Goal: Transaction & Acquisition: Purchase product/service

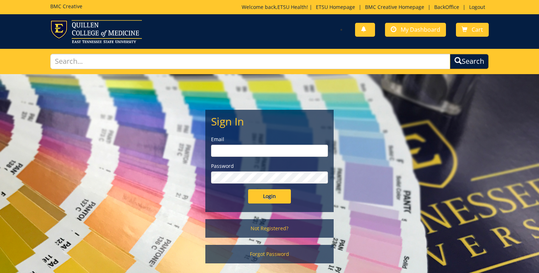
type input "etsuhealthprojects@etsu.edu"
click at [273, 194] on input "Login" at bounding box center [269, 196] width 43 height 14
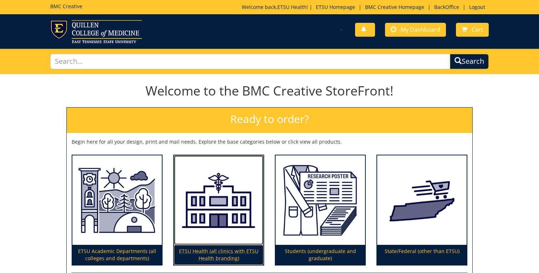
click at [225, 189] on img at bounding box center [218, 200] width 89 height 90
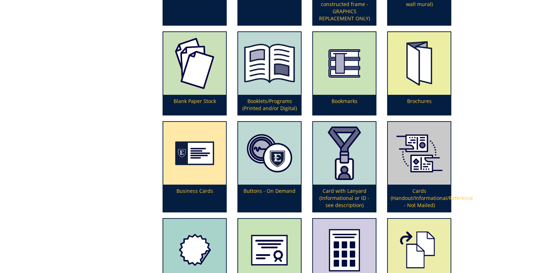
scroll to position [302, 0]
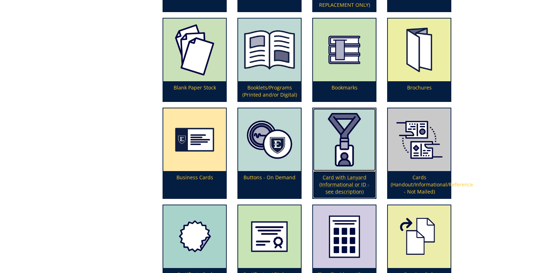
click at [352, 136] on img at bounding box center [344, 139] width 63 height 63
click at [341, 187] on p "Card with Lanyard (Informational or ID - see description)" at bounding box center [344, 184] width 63 height 27
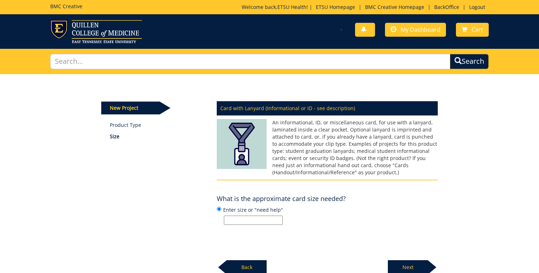
click at [250, 218] on input "Enter size or "need help"" at bounding box center [253, 220] width 59 height 9
click at [440, 182] on div "Card with Lanyard (Informational or ID - see description) An informational, ID,…" at bounding box center [327, 186] width 232 height 178
click at [256, 222] on input "Enter size or "need help"" at bounding box center [253, 220] width 59 height 9
click at [343, 236] on div "Card with Lanyard (Informational or ID - see description) An informational, ID,…" at bounding box center [327, 186] width 232 height 178
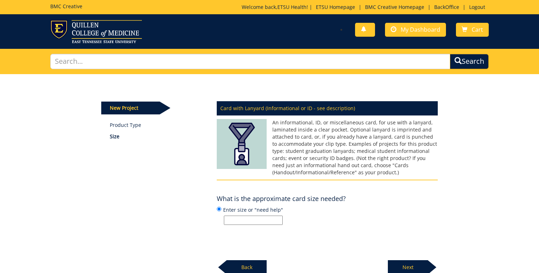
click at [250, 219] on input "Enter size or "need help"" at bounding box center [253, 220] width 59 height 9
click at [344, 202] on h4 "What is the approximate card size needed?" at bounding box center [281, 198] width 129 height 7
click at [238, 221] on input "Enter size or "need help"" at bounding box center [253, 220] width 59 height 9
type input "n"
click at [251, 220] on input "approx. 2.5 x 3.5"" at bounding box center [253, 220] width 59 height 9
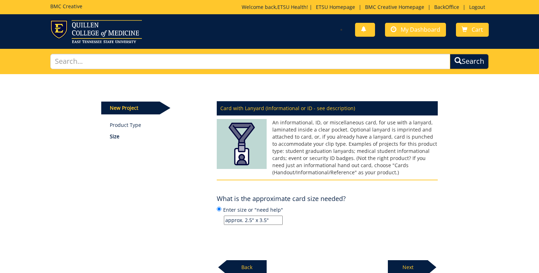
type input "approx. 2.5" x 3.5""
click at [401, 263] on p "Next" at bounding box center [408, 267] width 40 height 14
click at [257, 221] on input "Enter quantity here" at bounding box center [253, 220] width 59 height 9
type input "25"
click at [403, 263] on p "Next" at bounding box center [408, 267] width 40 height 14
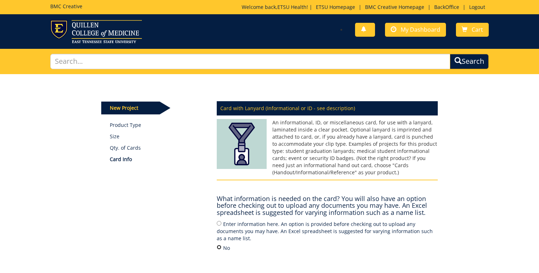
click at [218, 245] on input "No" at bounding box center [219, 247] width 5 height 5
radio input "true"
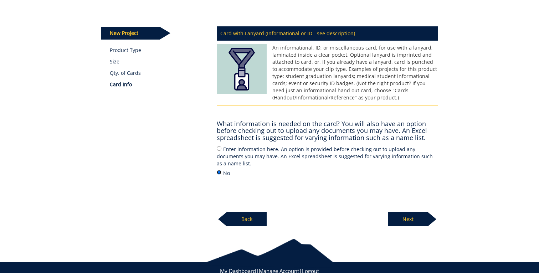
scroll to position [89, 0]
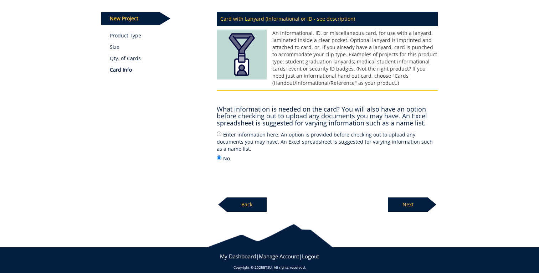
click at [406, 197] on p "Next" at bounding box center [408, 204] width 40 height 14
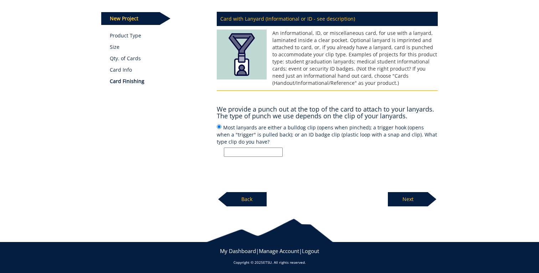
click at [259, 151] on input "Most lanyards are either a bulldog clip (opens when pinched); a trigger hook (o…" at bounding box center [253, 152] width 59 height 9
type input "bulldog clip (to use with navy lanyards already in stock)"
click at [412, 197] on p "Next" at bounding box center [408, 199] width 40 height 14
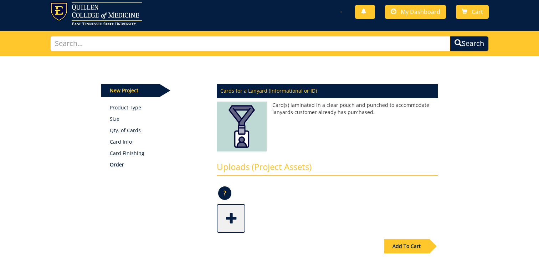
scroll to position [17, 0]
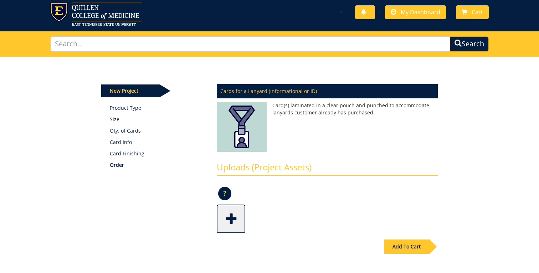
click at [233, 225] on span at bounding box center [231, 218] width 29 height 25
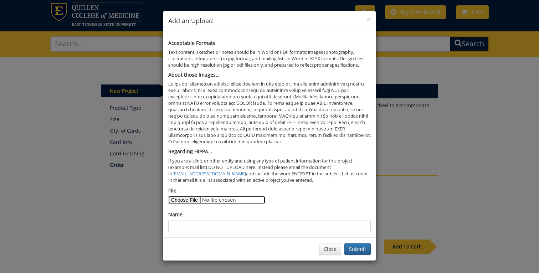
click at [192, 200] on input "File" at bounding box center [216, 200] width 97 height 8
type input "C:\fakepath\Badge Insert3.pdf"
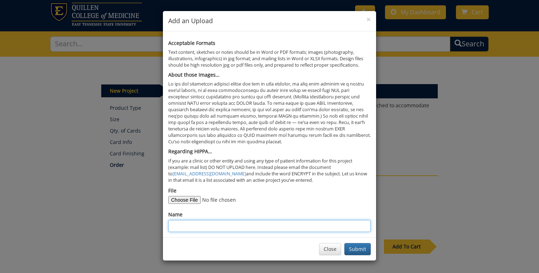
click at [276, 226] on input "Name" at bounding box center [269, 226] width 202 height 12
type input "I"
click at [185, 226] on input "2.5" x3.5" insert with .25" bleeds" at bounding box center [269, 226] width 202 height 12
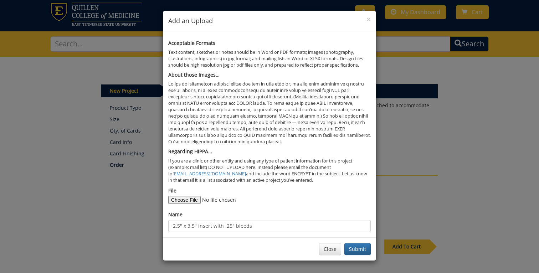
click at [271, 219] on div "Name 2.5" x 3.5" insert with .25" bleeds" at bounding box center [269, 221] width 202 height 21
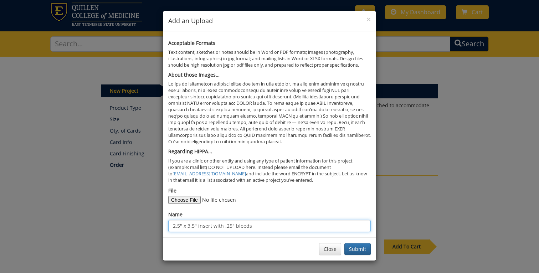
click at [264, 229] on input "2.5" x 3.5" insert with .25" bleeds" at bounding box center [269, 226] width 202 height 12
type input "2.5" x 3.5" insert with .25" bleeds"
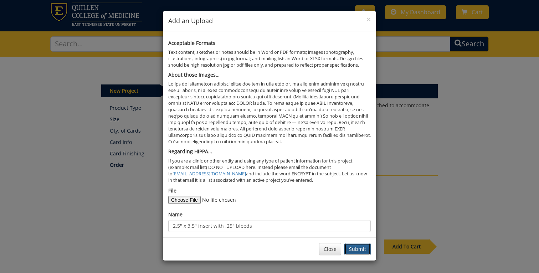
click at [365, 250] on button "Submit" at bounding box center [357, 249] width 26 height 12
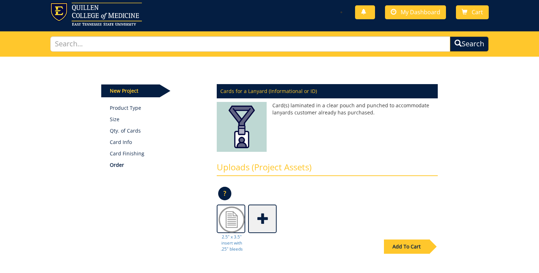
click at [395, 245] on div "Add To Cart" at bounding box center [406, 246] width 45 height 14
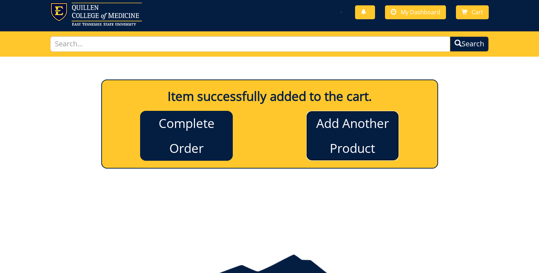
click at [385, 151] on link "Add Another Product" at bounding box center [352, 136] width 93 height 50
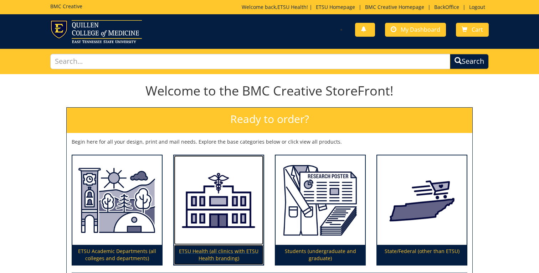
click at [230, 186] on img at bounding box center [218, 200] width 89 height 90
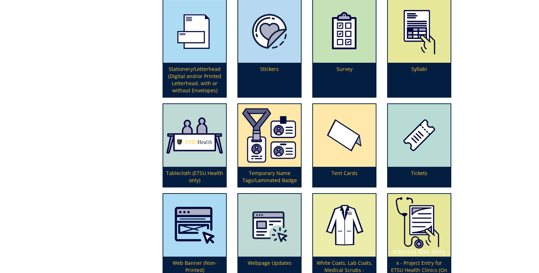
scroll to position [2082, 0]
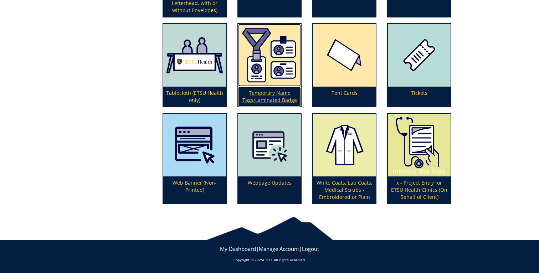
click at [258, 62] on img at bounding box center [269, 55] width 63 height 63
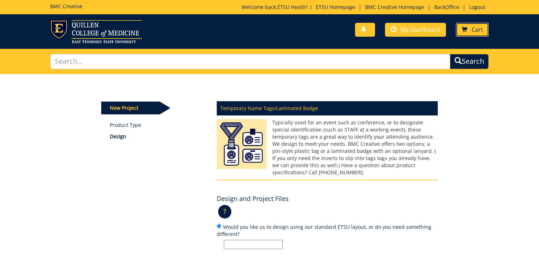
click at [470, 33] on link "Cart" at bounding box center [472, 30] width 33 height 14
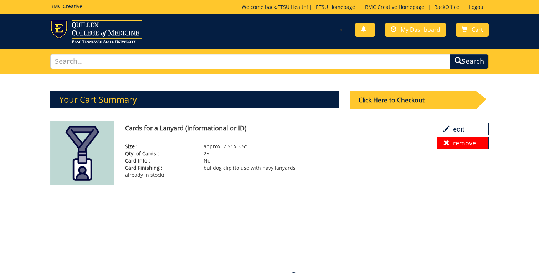
click at [457, 145] on link "remove" at bounding box center [463, 143] width 52 height 12
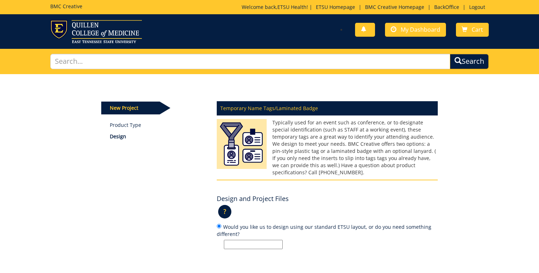
click at [255, 240] on input "Would you like us to design using our standard ETSU layout, or do you need some…" at bounding box center [253, 244] width 59 height 9
type input "N"
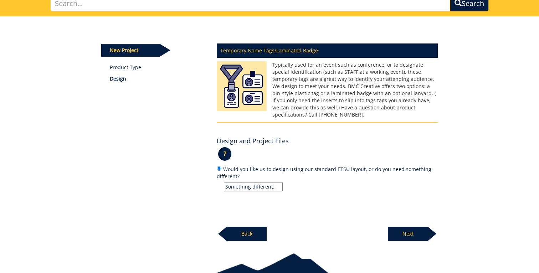
scroll to position [87, 0]
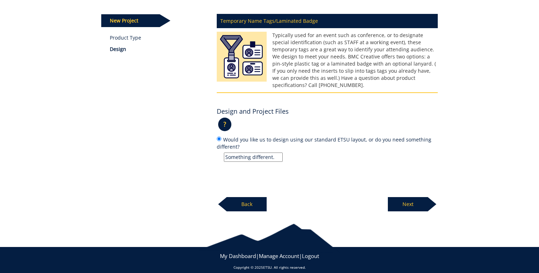
type input "Something different."
click at [412, 203] on p "Next" at bounding box center [408, 204] width 40 height 14
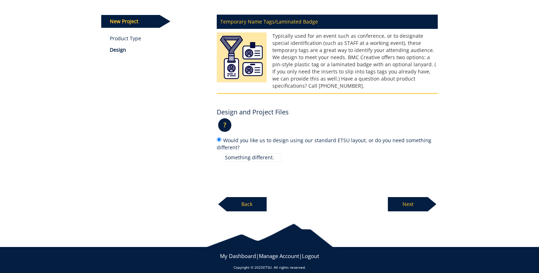
scroll to position [63, 0]
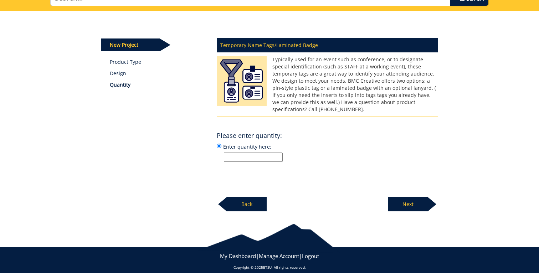
click at [269, 153] on input "Enter quantity here:" at bounding box center [253, 157] width 59 height 9
type input "25"
click at [328, 153] on p "25" at bounding box center [331, 157] width 214 height 9
click at [221, 146] on input "Enter quantity here: 25" at bounding box center [219, 146] width 5 height 5
click at [405, 198] on p "Next" at bounding box center [408, 204] width 40 height 14
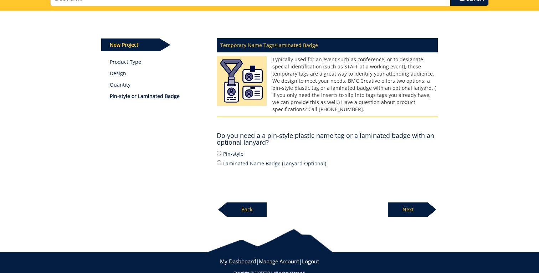
click at [245, 159] on label "Laminated Name Badge (Lanyard Optional)" at bounding box center [327, 163] width 221 height 8
click at [221, 160] on input "Laminated Name Badge (Lanyard Optional)" at bounding box center [219, 162] width 5 height 5
radio input "true"
click at [403, 203] on p "Next" at bounding box center [408, 209] width 40 height 14
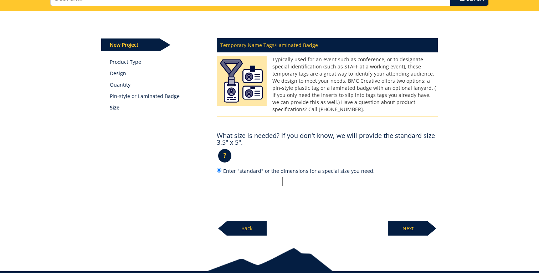
click at [263, 177] on input "Enter "standard" or the dimensions for a special size you need." at bounding box center [253, 181] width 59 height 9
click at [226, 149] on p "?" at bounding box center [224, 156] width 13 height 14
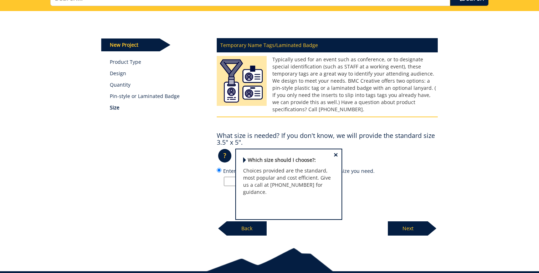
click at [286, 132] on h4 "What size is needed? If you don't know, we will provide the standard size 3.5" …" at bounding box center [327, 139] width 221 height 14
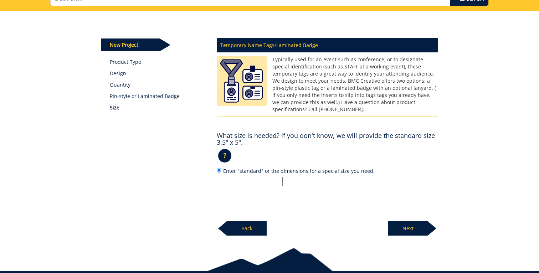
click at [263, 177] on input "Enter "standard" or the dimensions for a special size you need." at bounding box center [253, 181] width 59 height 9
type input "standard"
click at [399, 225] on p "Next" at bounding box center [408, 228] width 40 height 14
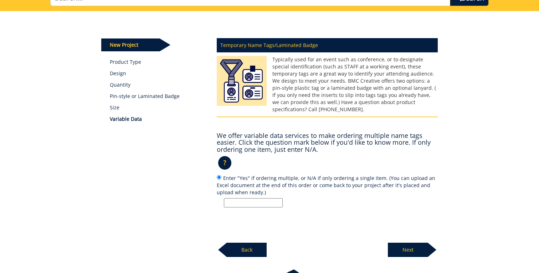
click at [262, 198] on input "Enter "Yes" if ordering multiple, or N/A if only ordering a single item. (You c…" at bounding box center [253, 202] width 59 height 9
type input "N/A"
click at [410, 243] on p "Next" at bounding box center [408, 250] width 40 height 14
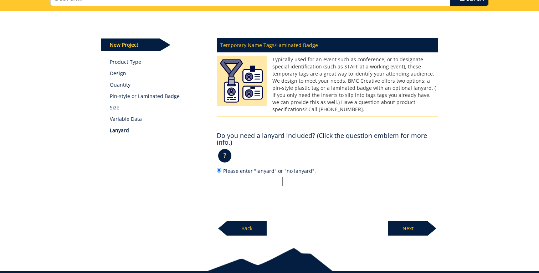
click at [263, 177] on input "Please enter "lanyard" or "no lanyard"." at bounding box center [253, 181] width 59 height 9
type input "Lanyard - navy available per [PERSON_NAME]"
click at [402, 225] on p "Next" at bounding box center [408, 228] width 40 height 14
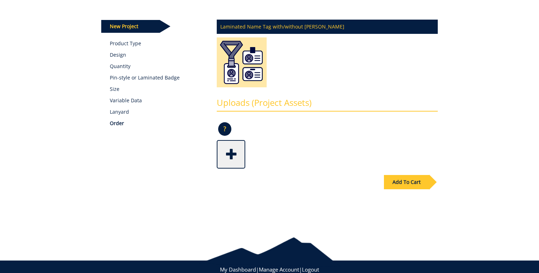
scroll to position [83, 0]
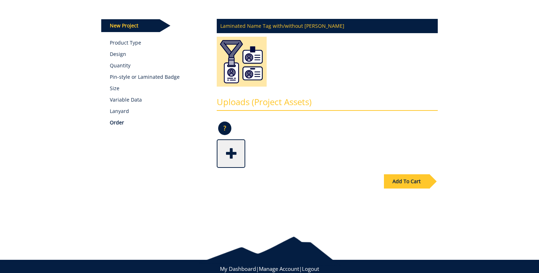
click at [234, 153] on span at bounding box center [231, 152] width 29 height 25
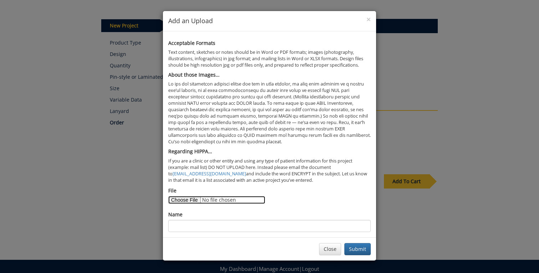
click at [189, 197] on input "File" at bounding box center [216, 200] width 97 height 8
click at [189, 200] on input "File" at bounding box center [216, 200] width 97 height 8
type input "C:\fakepath\Badge Insert4.pdf"
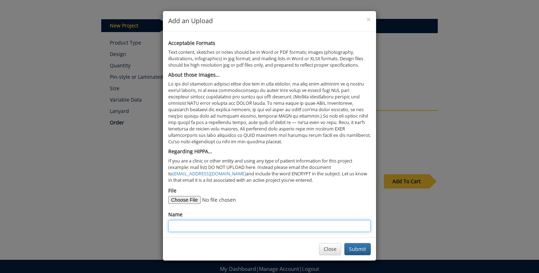
click at [301, 226] on input "Name" at bounding box center [269, 226] width 202 height 12
type input "Badge Design 3.5" x 5""
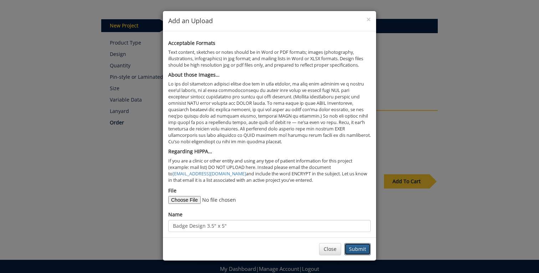
click at [351, 251] on button "Submit" at bounding box center [357, 249] width 26 height 12
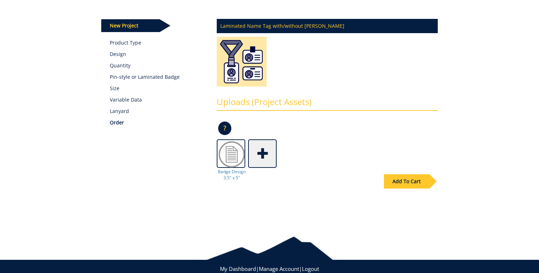
click at [409, 181] on div "Add To Cart" at bounding box center [406, 181] width 45 height 14
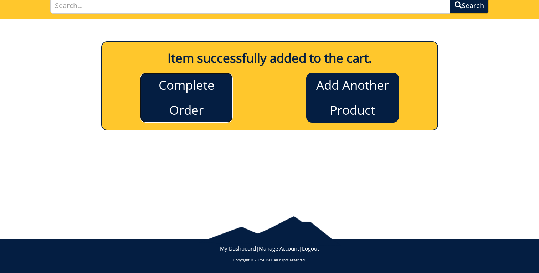
click at [207, 97] on link "Complete Order" at bounding box center [186, 98] width 93 height 50
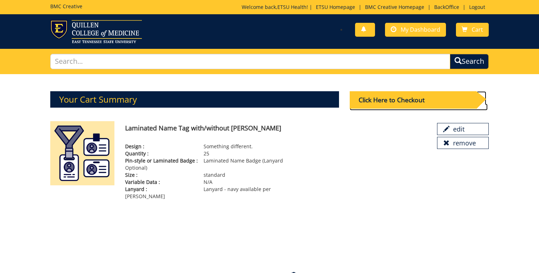
click at [402, 101] on div "Click Here to Checkout" at bounding box center [413, 99] width 127 height 17
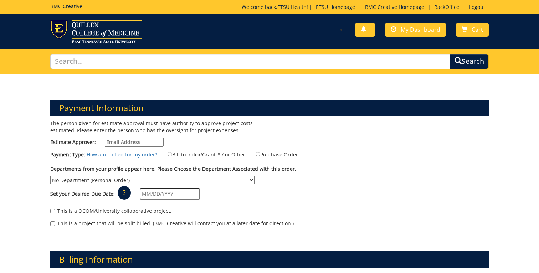
click at [120, 140] on input "Estimate Approver:" at bounding box center [134, 142] width 59 height 9
type input "earlykl@etsu.edu"
click at [267, 128] on div "The person given for estimate approval must have authority to approve project c…" at bounding box center [157, 135] width 225 height 31
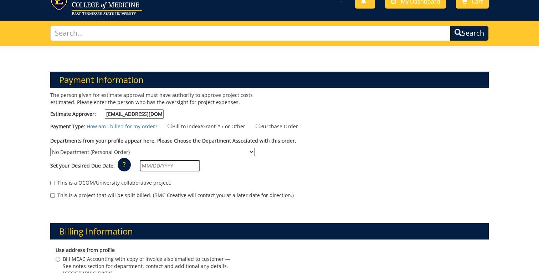
scroll to position [49, 0]
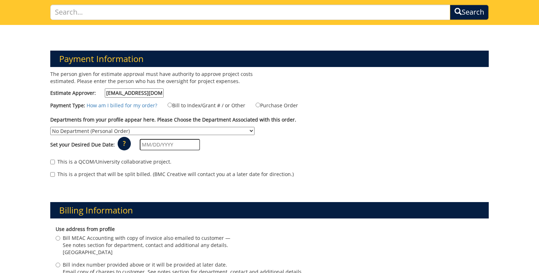
click at [188, 104] on label "Bill to Index/Grant # / or Other" at bounding box center [202, 105] width 87 height 8
click at [172, 104] on input "Bill to Index/Grant # / or Other" at bounding box center [169, 105] width 5 height 5
radio input "true"
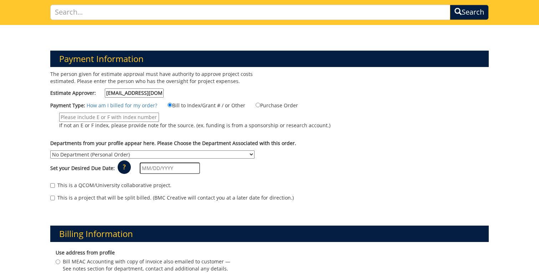
click at [129, 117] on input "If not an E or F index, please provide note for the source. (ex. funding is fro…" at bounding box center [109, 117] width 100 height 9
type input "TBD"
click at [130, 156] on select "No Department (Personal Order) Academic Affairs COM Anatomy and Cell Biology Bi…" at bounding box center [152, 154] width 204 height 8
select select "244"
click at [50, 150] on select "No Department (Personal Order) Academic Affairs COM Anatomy and Cell Biology Bi…" at bounding box center [152, 154] width 204 height 8
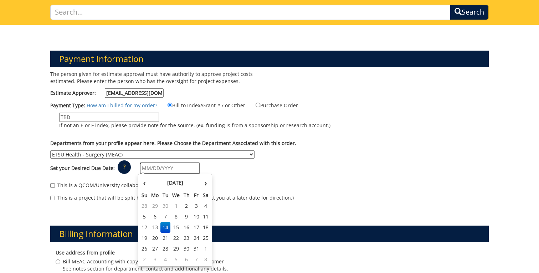
click at [174, 172] on input "text" at bounding box center [170, 168] width 60 height 11
click at [177, 248] on td "29" at bounding box center [175, 248] width 11 height 11
type input "10/29/2025"
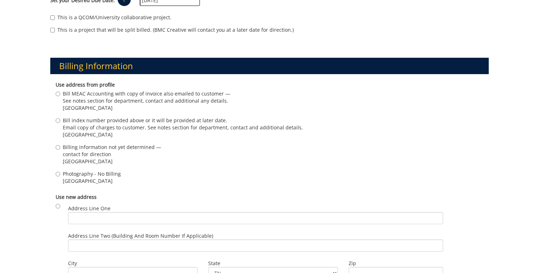
scroll to position [220, 0]
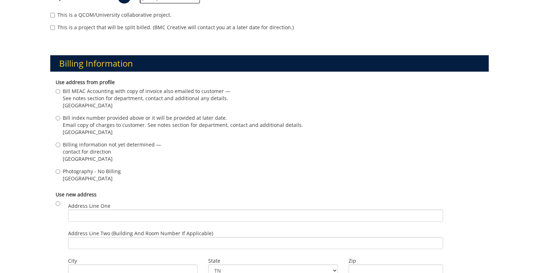
click at [93, 147] on span "Billing information not yet determined —" at bounding box center [112, 144] width 98 height 7
click at [60, 147] on input "Billing information not yet determined — contact for direction Johnson City , T…" at bounding box center [58, 145] width 5 height 5
radio input "true"
click at [164, 151] on div "Billing information not yet determined — contact for direction Johnson City , T…" at bounding box center [270, 152] width 428 height 23
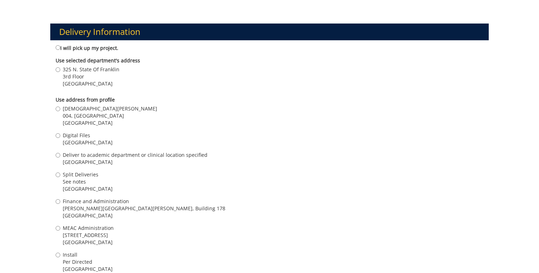
scroll to position [514, 0]
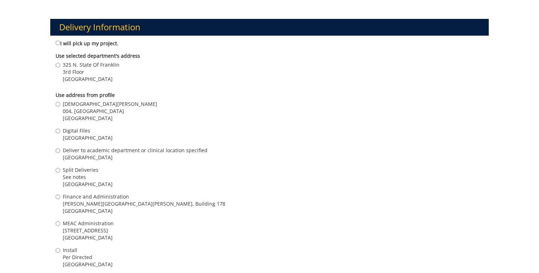
click at [84, 105] on span "Kristen Early" at bounding box center [110, 103] width 94 height 7
click at [60, 105] on input "Kristen Early 004, Ground Floor, Building 2, VA Campus Johnson City , TN 37601" at bounding box center [58, 104] width 5 height 5
radio input "true"
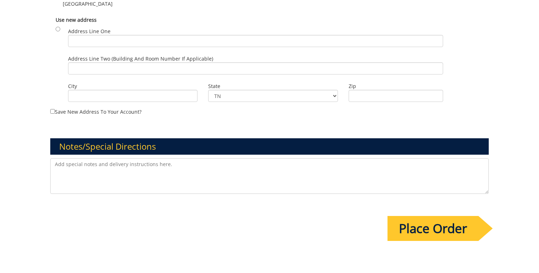
scroll to position [801, 0]
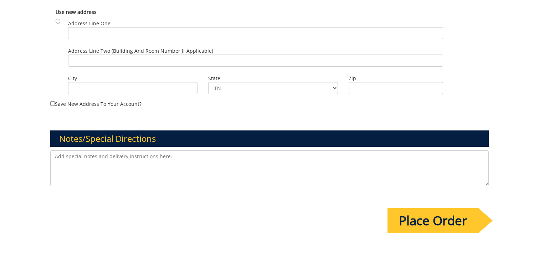
click at [189, 157] on textarea at bounding box center [269, 168] width 438 height 36
click at [429, 212] on input "Place Order" at bounding box center [432, 220] width 91 height 25
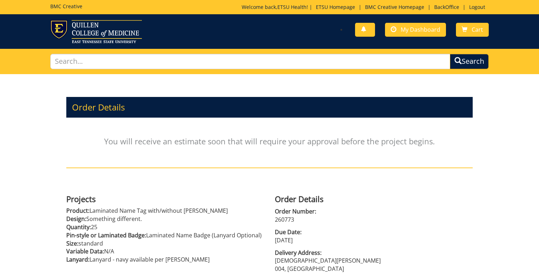
click at [285, 218] on p "260773" at bounding box center [374, 220] width 198 height 8
copy p "260773"
click at [421, 31] on span "My Dashboard" at bounding box center [421, 30] width 40 height 8
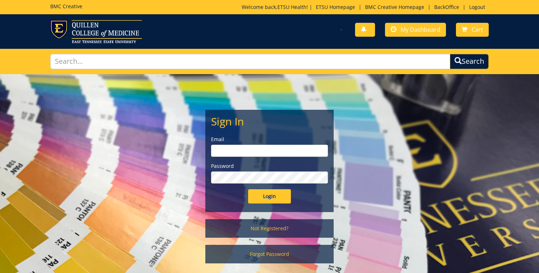
type input "[EMAIL_ADDRESS][DOMAIN_NAME]"
click at [267, 192] on input "Login" at bounding box center [269, 196] width 43 height 14
